Goal: Information Seeking & Learning: Check status

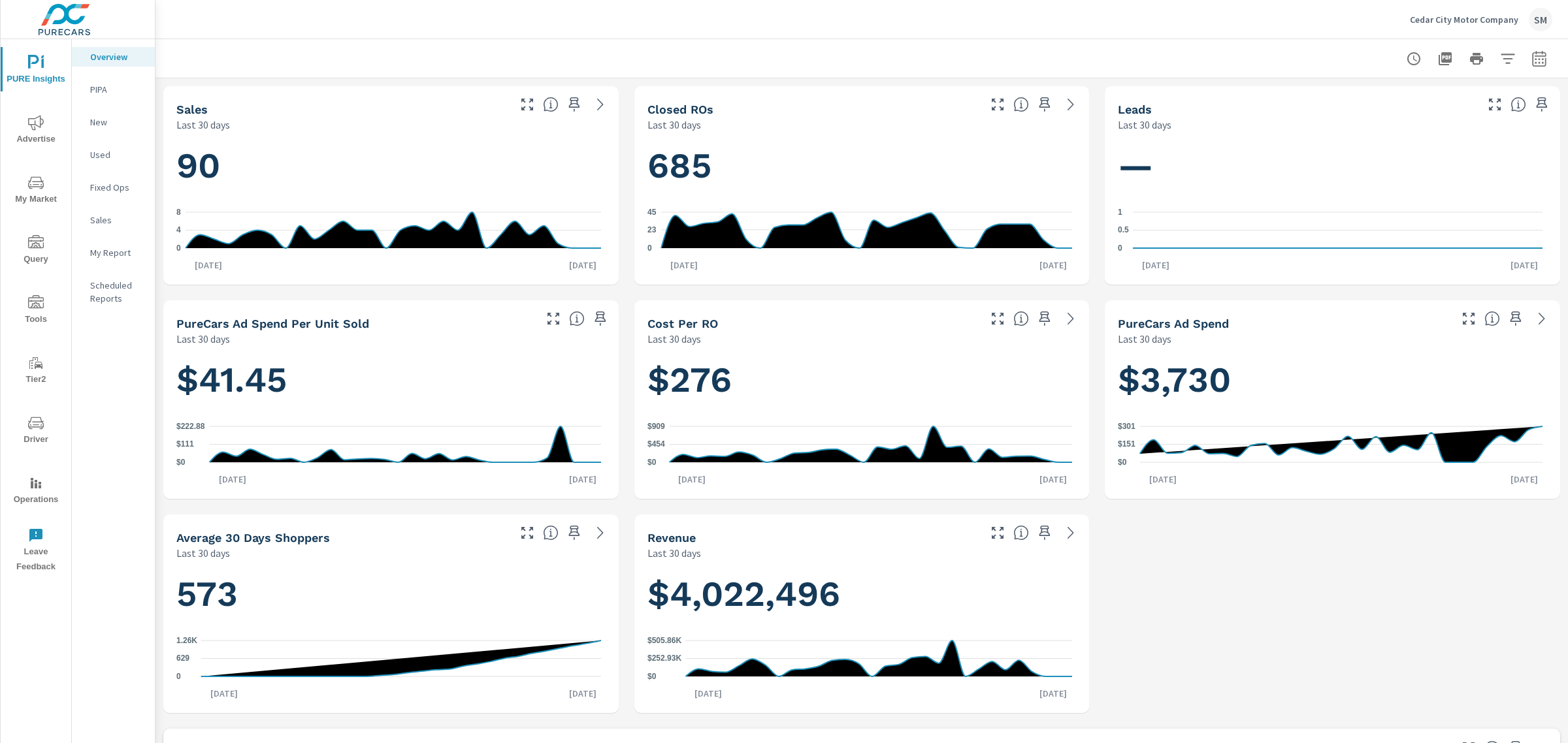
click at [40, 128] on icon "nav menu" at bounding box center [35, 122] width 15 height 15
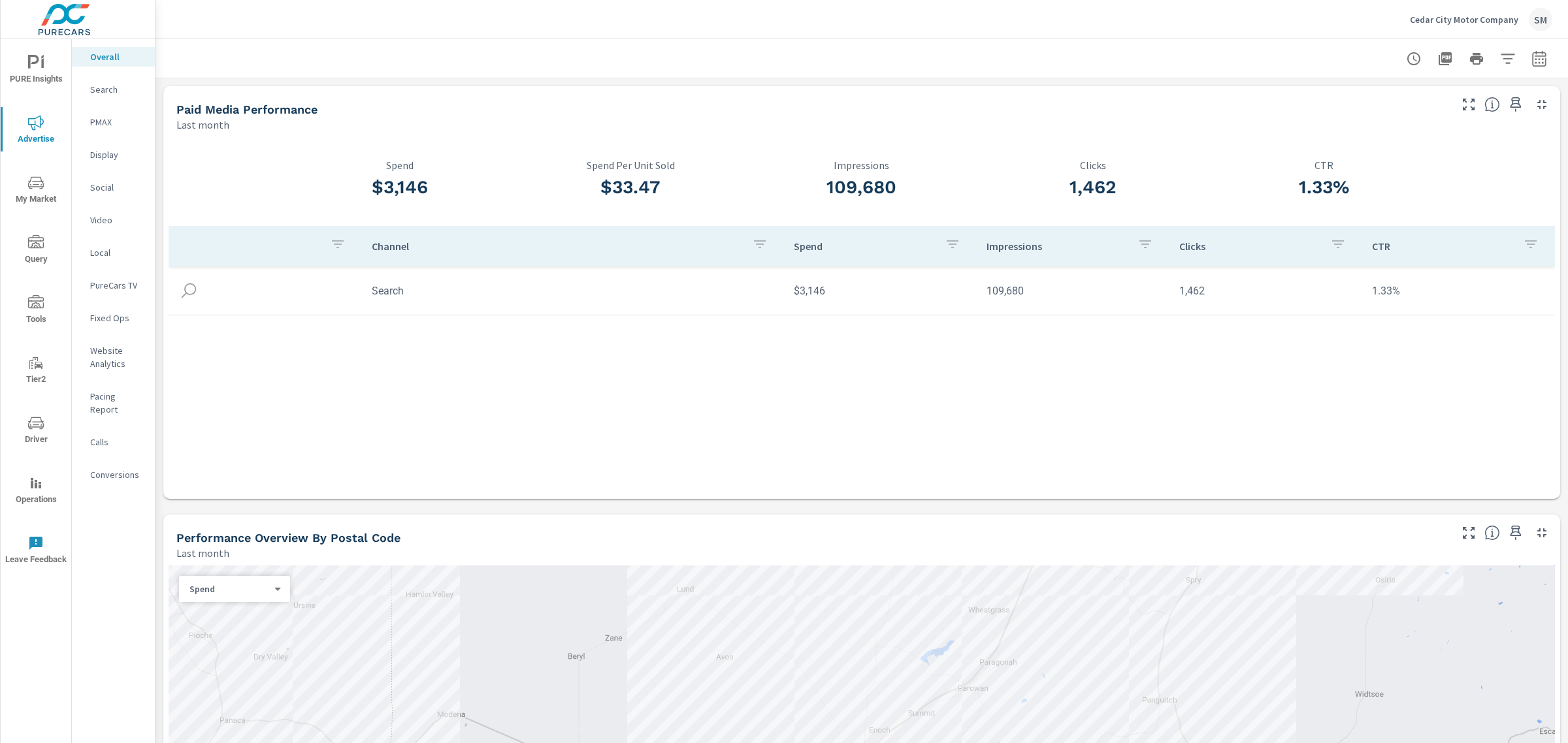
click at [111, 90] on p "Search" at bounding box center [117, 89] width 54 height 13
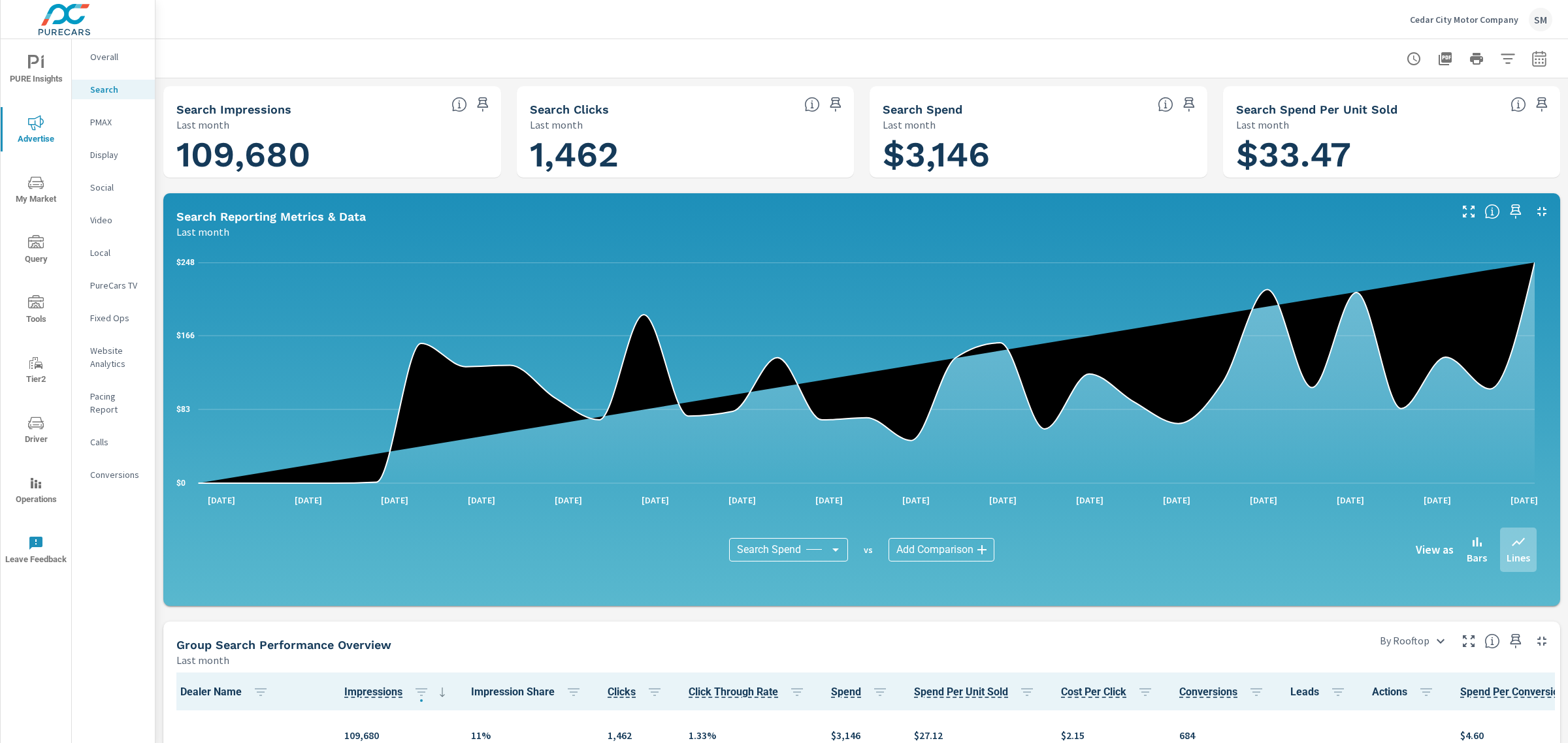
click at [1532, 66] on icon "button" at bounding box center [1538, 57] width 13 height 15
select select "Last month"
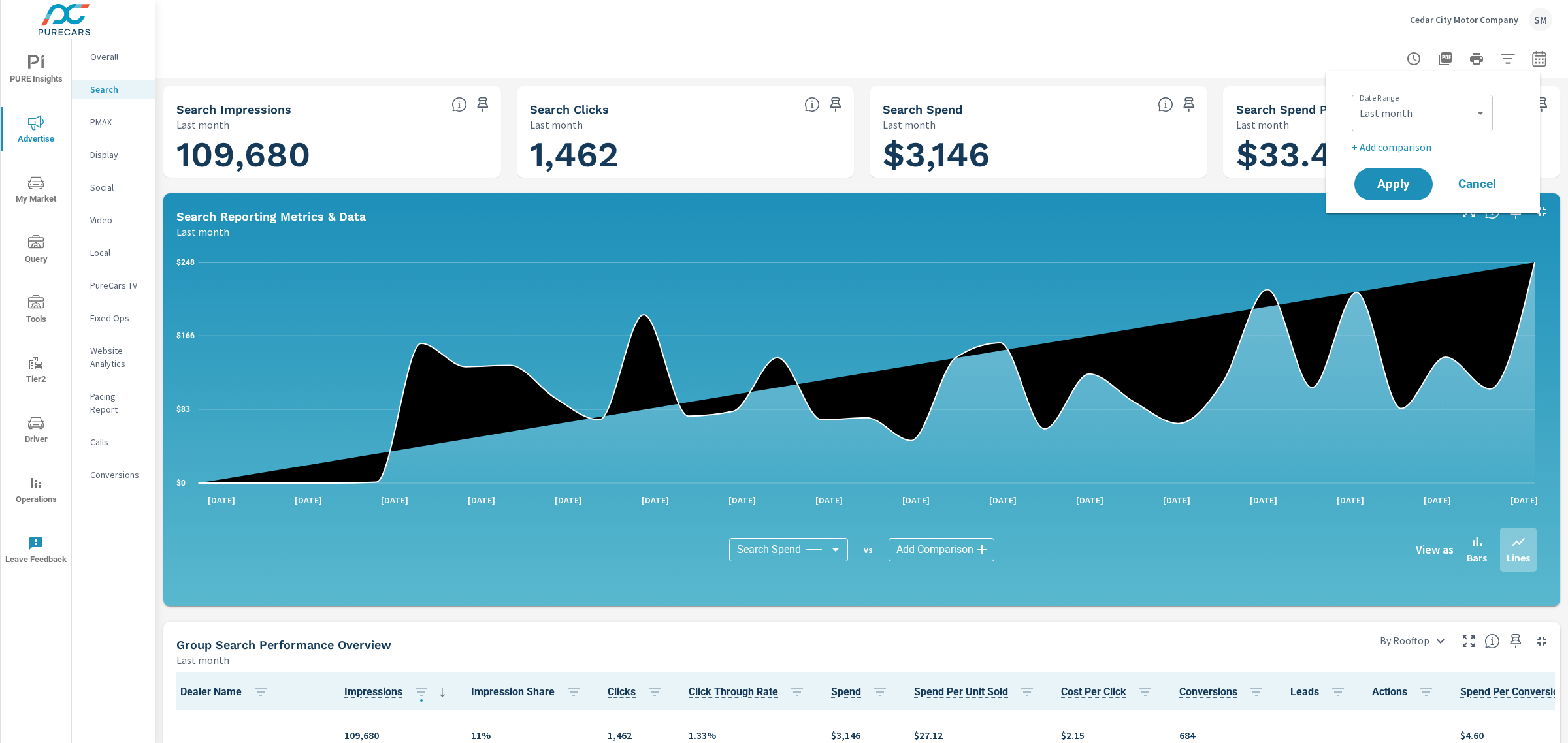
click at [1282, 54] on div at bounding box center [861, 58] width 1381 height 39
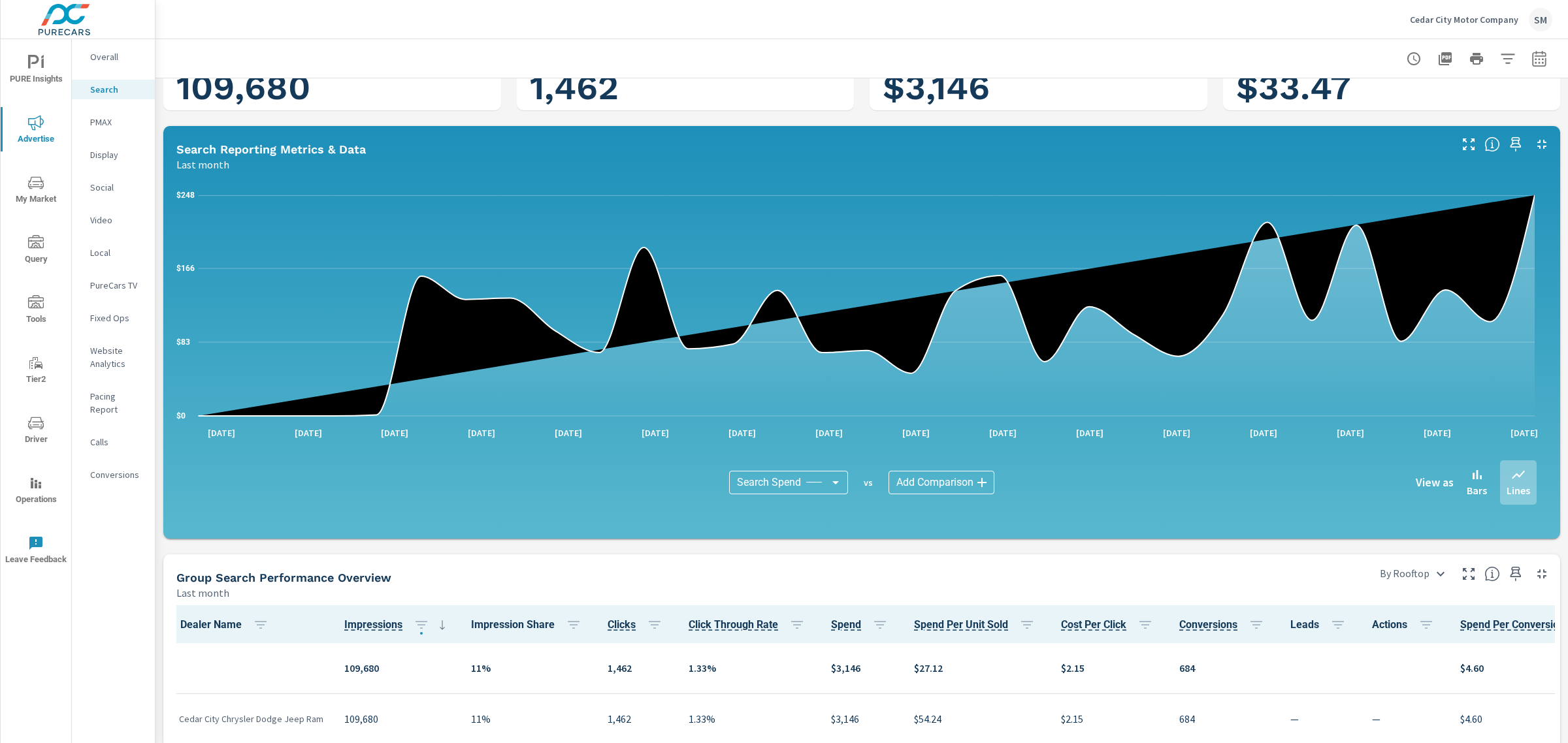
scroll to position [66, 0]
click at [93, 183] on p "Social" at bounding box center [117, 187] width 54 height 13
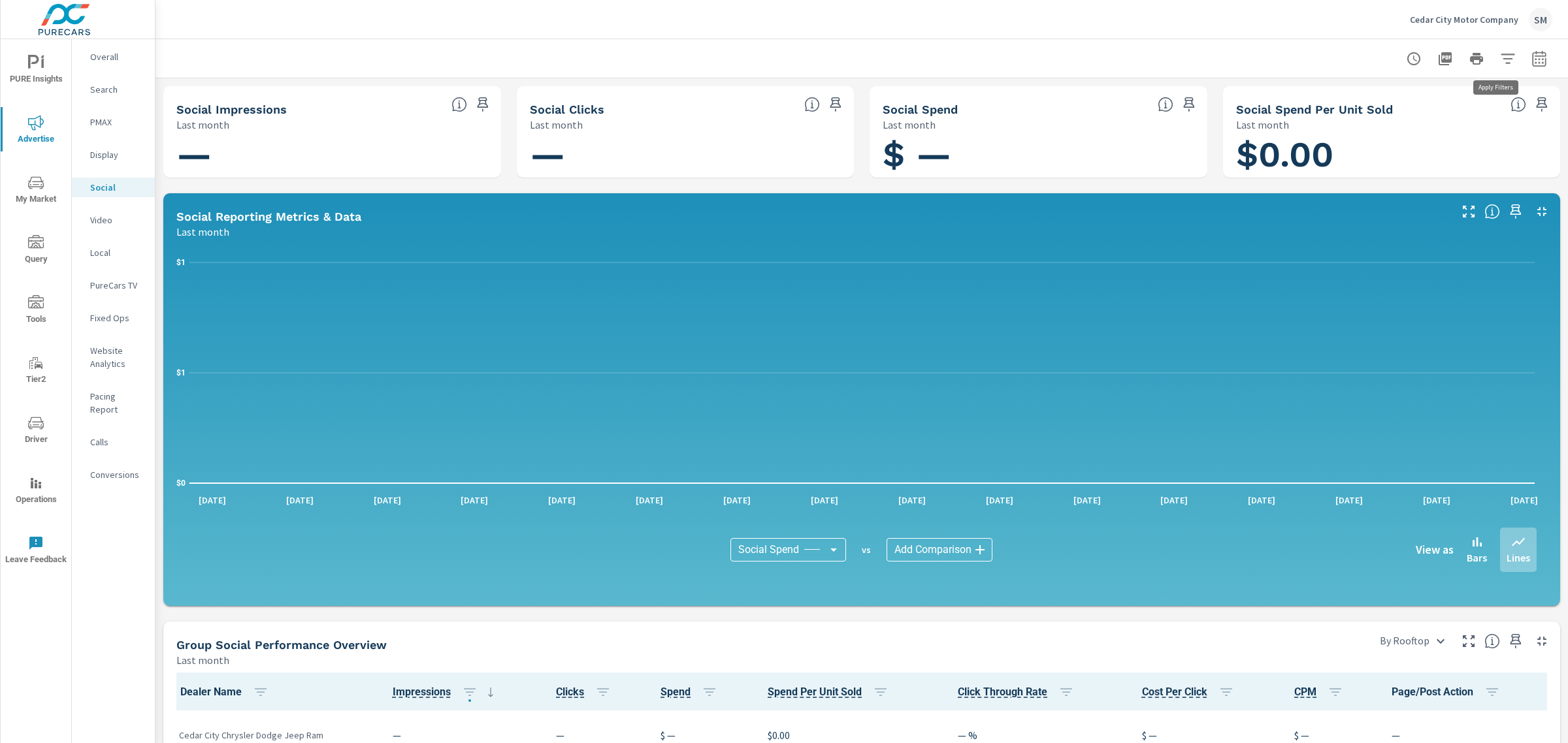
click at [1500, 66] on icon "button" at bounding box center [1507, 58] width 15 height 15
click at [1378, 89] on li "Rooftop" at bounding box center [1409, 93] width 199 height 32
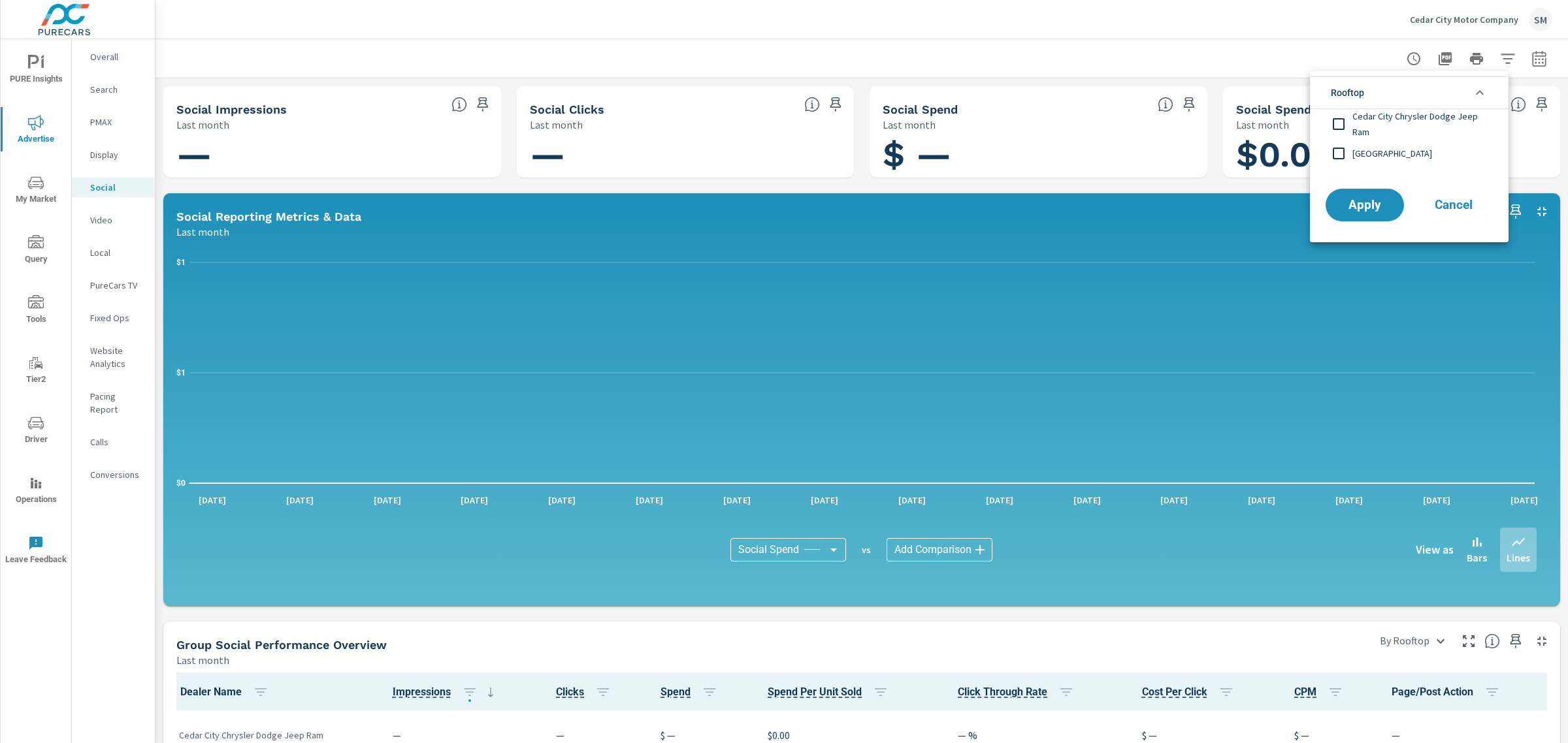
click at [1337, 126] on input "filter options" at bounding box center [1338, 124] width 28 height 28
click at [1341, 151] on input "filter options" at bounding box center [1338, 154] width 28 height 28
click at [1354, 205] on span "Apply" at bounding box center [1365, 206] width 54 height 13
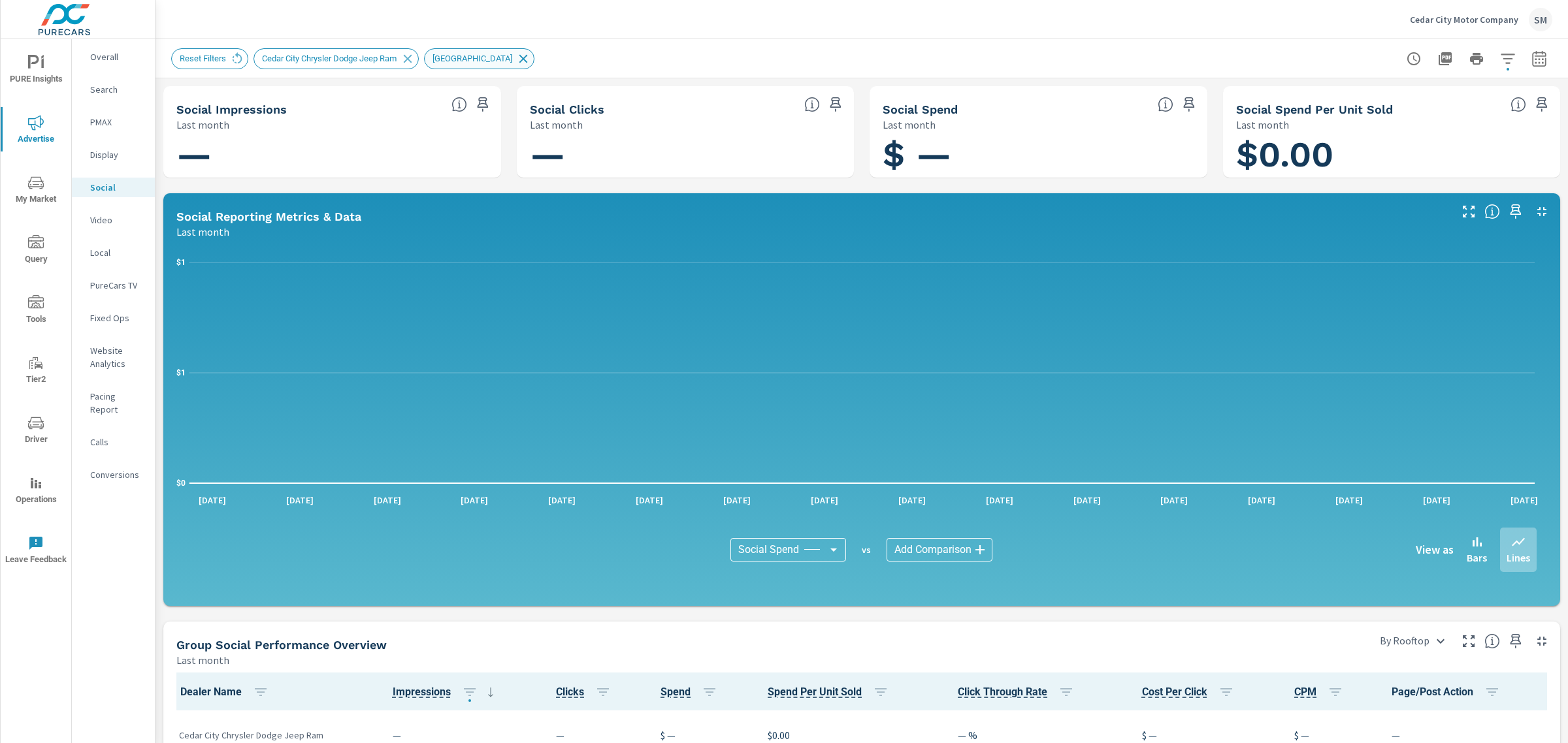
click at [516, 57] on icon at bounding box center [523, 58] width 14 height 14
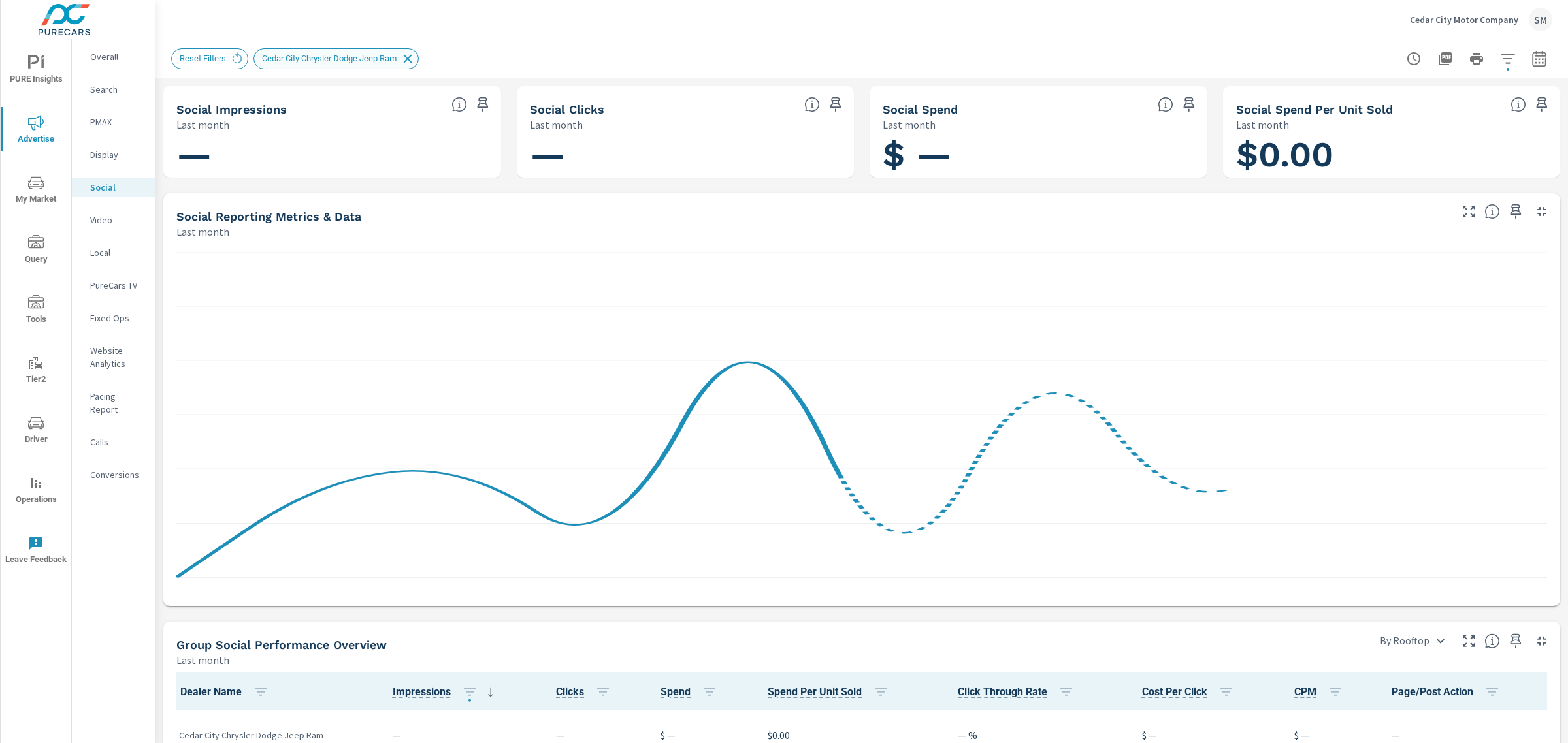
click at [410, 58] on icon at bounding box center [407, 57] width 8 height 8
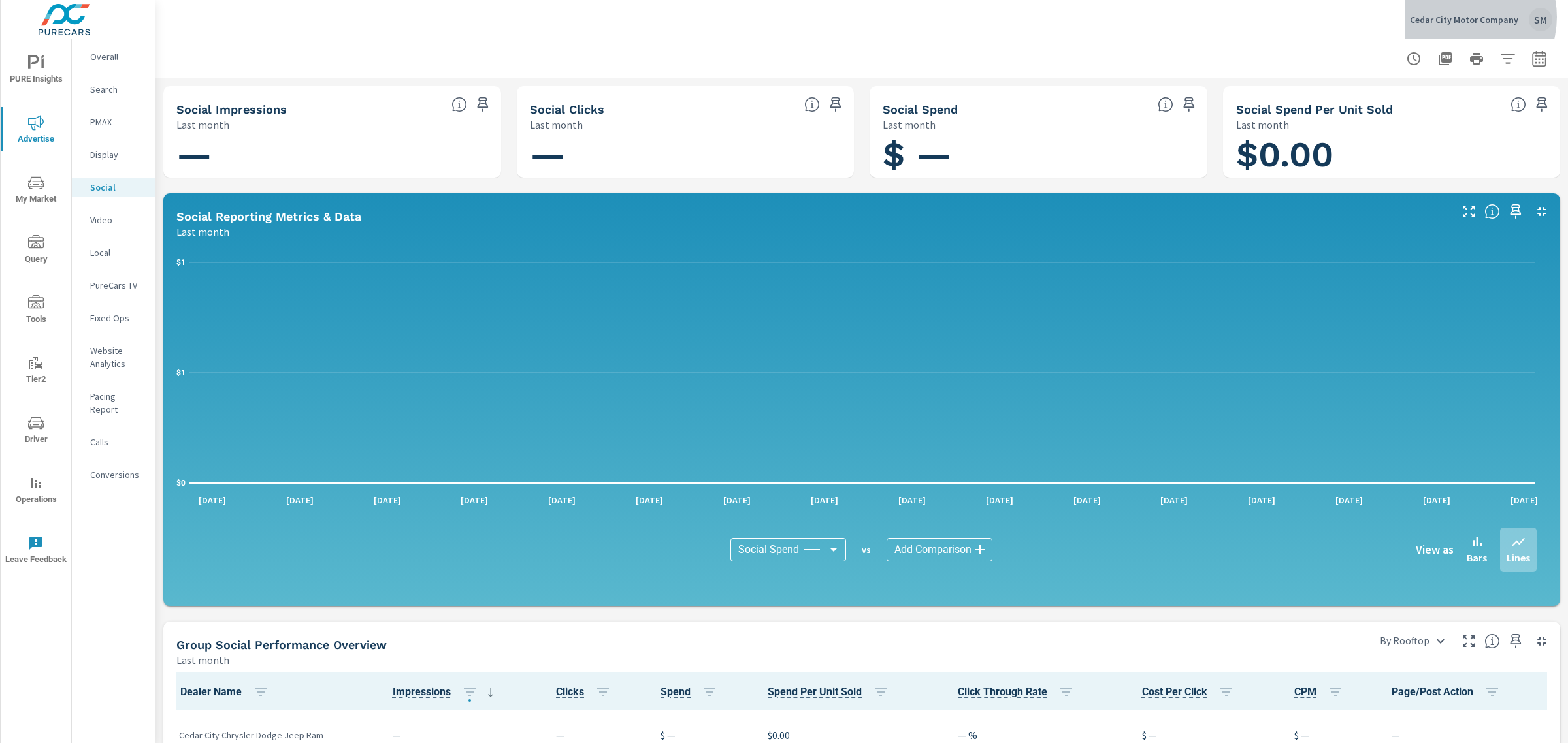
click at [1466, 17] on p "Cedar City Motor Company" at bounding box center [1464, 19] width 109 height 12
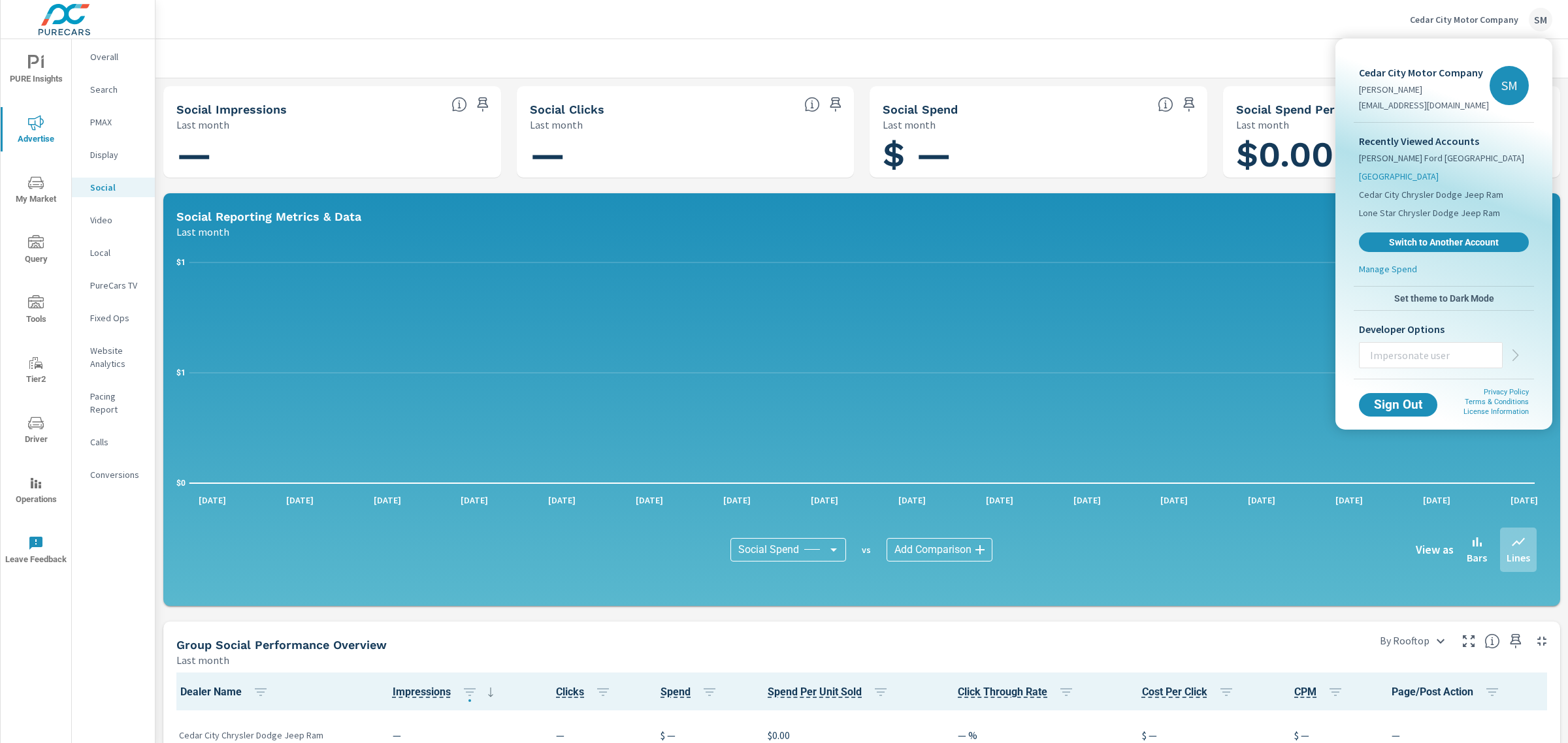
click at [1400, 176] on span "[GEOGRAPHIC_DATA]" at bounding box center [1398, 176] width 80 height 13
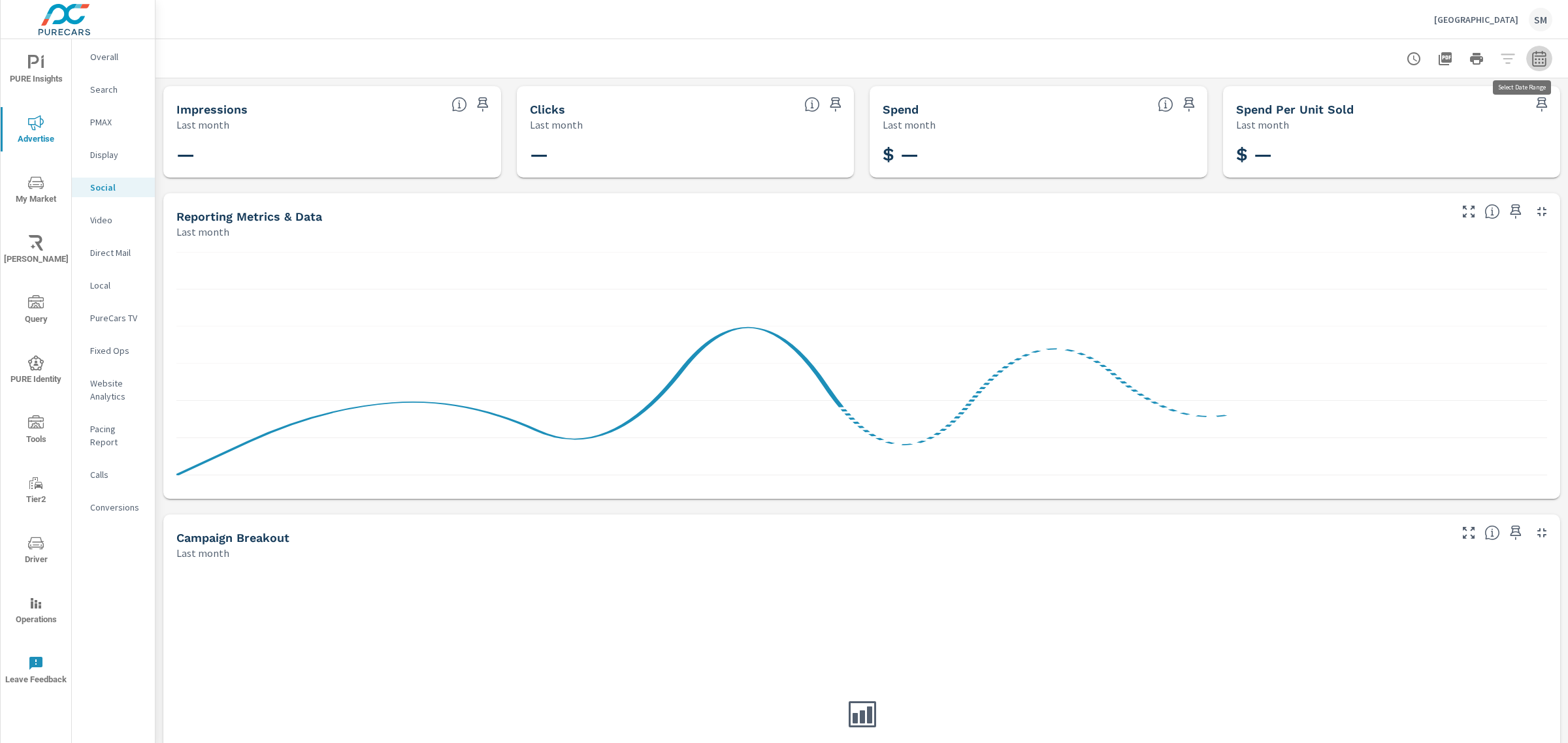
click at [1531, 57] on icon "button" at bounding box center [1538, 58] width 15 height 15
select select "Last month"
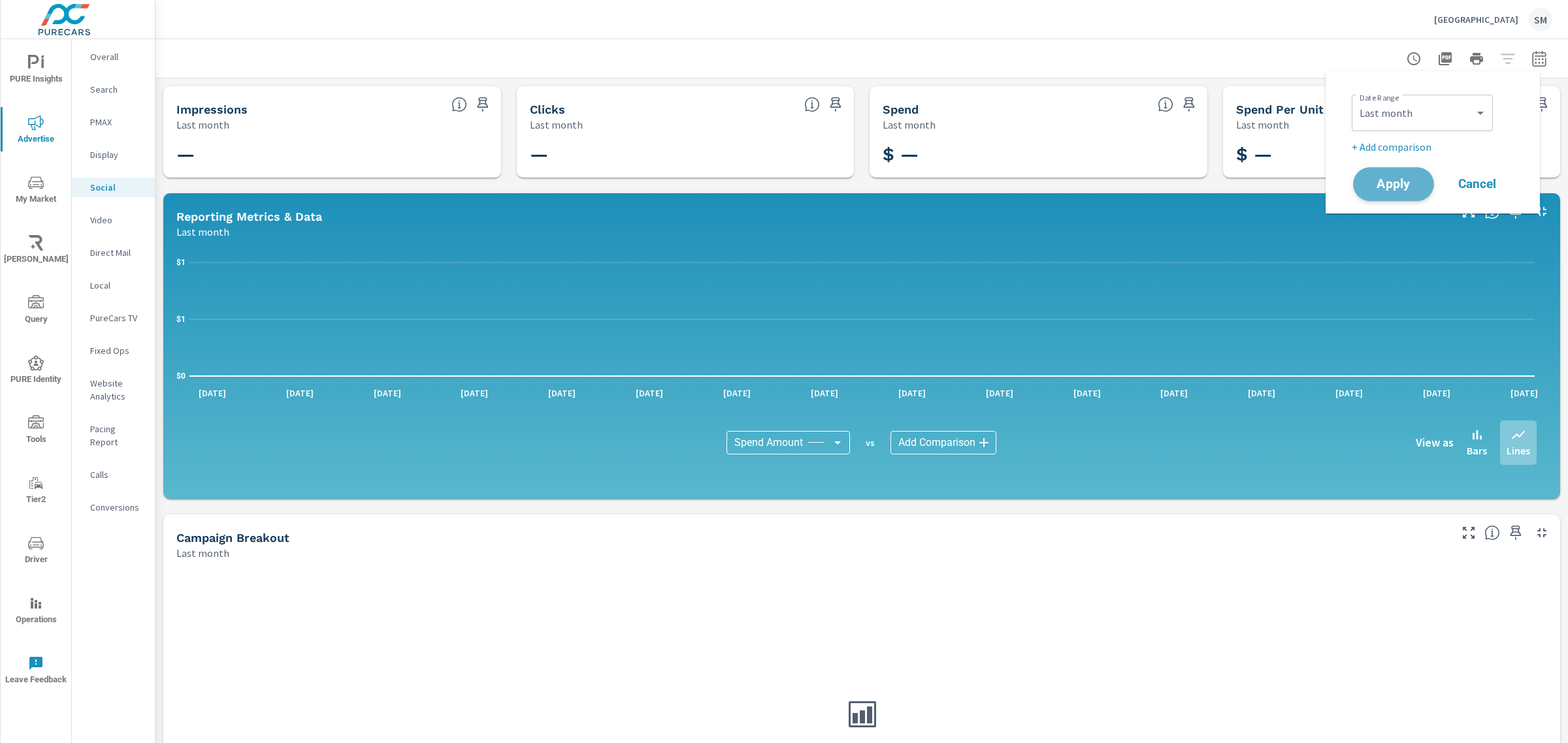
click at [1380, 185] on span "Apply" at bounding box center [1394, 184] width 54 height 13
click at [104, 87] on p "Search" at bounding box center [117, 89] width 54 height 13
